Goal: Task Accomplishment & Management: Use online tool/utility

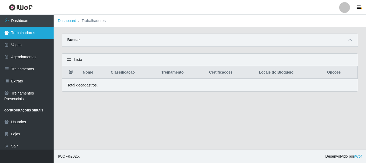
click at [22, 32] on link "Trabalhadores" at bounding box center [27, 33] width 54 height 12
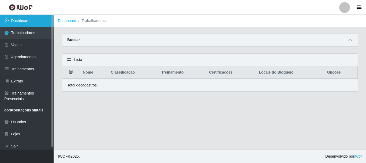
click at [24, 21] on link "Dashboard" at bounding box center [27, 21] width 54 height 12
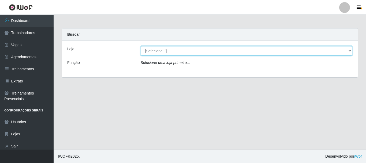
click at [175, 50] on select "[Selecione...] Supermercado Queiroz - Caicó" at bounding box center [247, 50] width 212 height 9
select select "512"
click at [141, 46] on select "[Selecione...] Supermercado Queiroz - Caicó" at bounding box center [247, 50] width 212 height 9
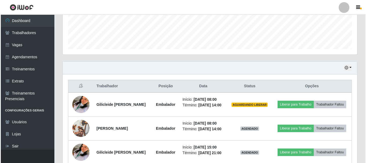
scroll to position [169, 0]
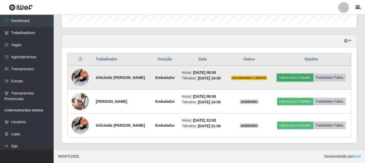
click at [293, 78] on button "Liberar para Trabalho" at bounding box center [295, 78] width 36 height 8
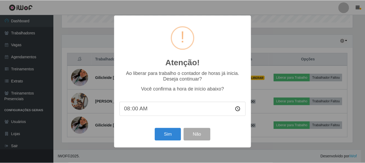
scroll to position [111, 292]
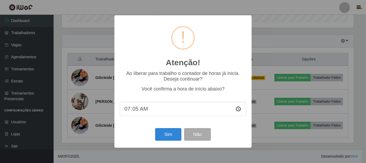
type input "07:56"
click at [167, 131] on button "Sim" at bounding box center [168, 134] width 26 height 13
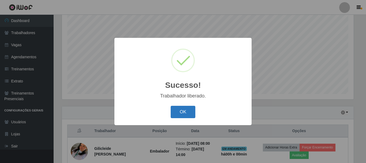
click at [171, 106] on button "OK" at bounding box center [183, 112] width 25 height 13
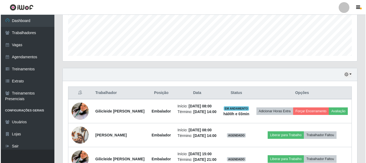
scroll to position [181, 0]
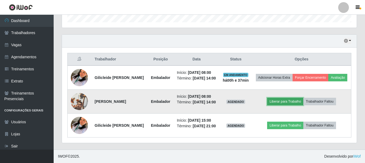
click at [278, 98] on button "Liberar para Trabalho" at bounding box center [285, 102] width 36 height 8
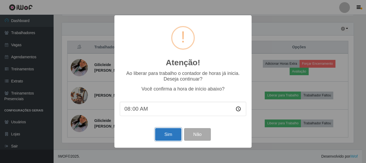
click at [171, 138] on button "Sim" at bounding box center [168, 134] width 26 height 13
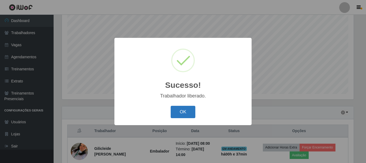
click at [183, 114] on button "OK" at bounding box center [183, 112] width 25 height 13
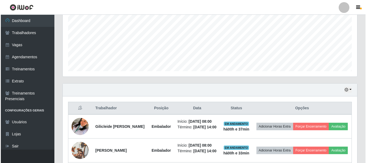
scroll to position [151, 0]
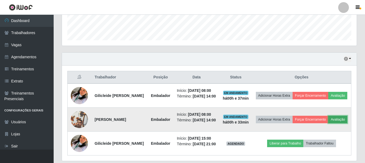
click at [328, 123] on button "Avaliação" at bounding box center [337, 119] width 19 height 8
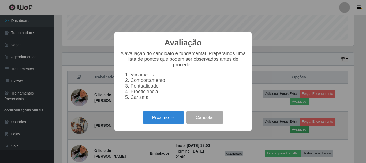
scroll to position [111, 292]
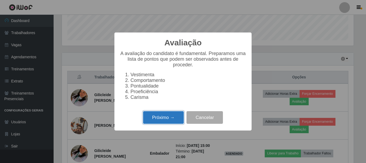
click at [169, 116] on button "Próximo →" at bounding box center [163, 117] width 41 height 13
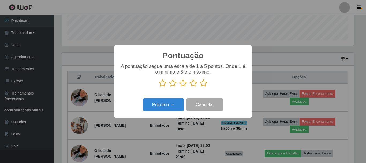
click at [162, 84] on icon at bounding box center [163, 83] width 8 height 8
click at [159, 87] on input "radio" at bounding box center [159, 87] width 0 height 0
click at [165, 104] on button "Próximo →" at bounding box center [163, 104] width 41 height 13
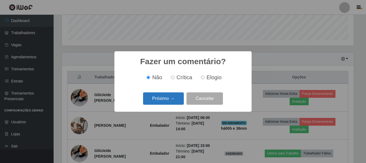
click at [165, 101] on button "Próximo →" at bounding box center [163, 98] width 41 height 13
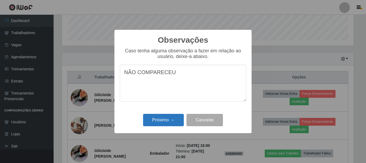
type textarea "NÃO COMPARECEU"
click at [174, 120] on button "Próximo →" at bounding box center [163, 120] width 41 height 13
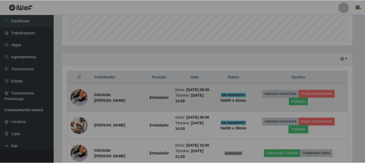
scroll to position [111, 294]
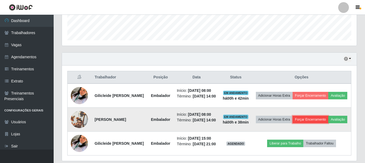
click at [328, 122] on button "Forçar Encerramento" at bounding box center [310, 119] width 36 height 8
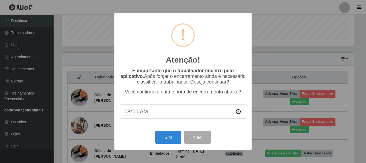
type input "08:03"
click at [164, 141] on button "Sim" at bounding box center [168, 137] width 26 height 13
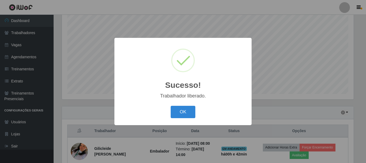
click at [187, 113] on button "OK" at bounding box center [183, 112] width 25 height 13
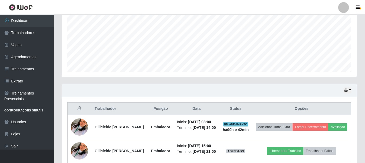
scroll to position [154, 0]
